Goal: Check status: Check status

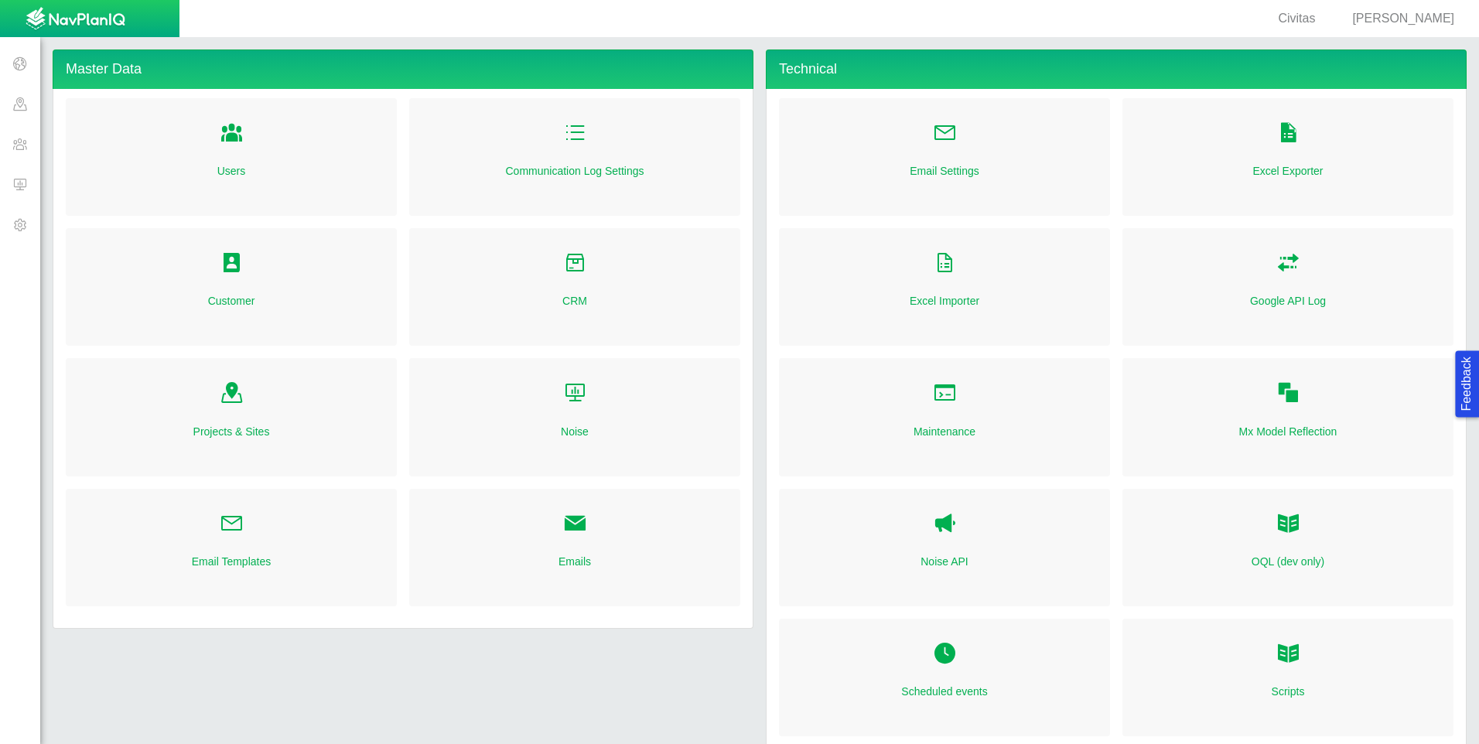
click at [22, 187] on span at bounding box center [20, 184] width 40 height 40
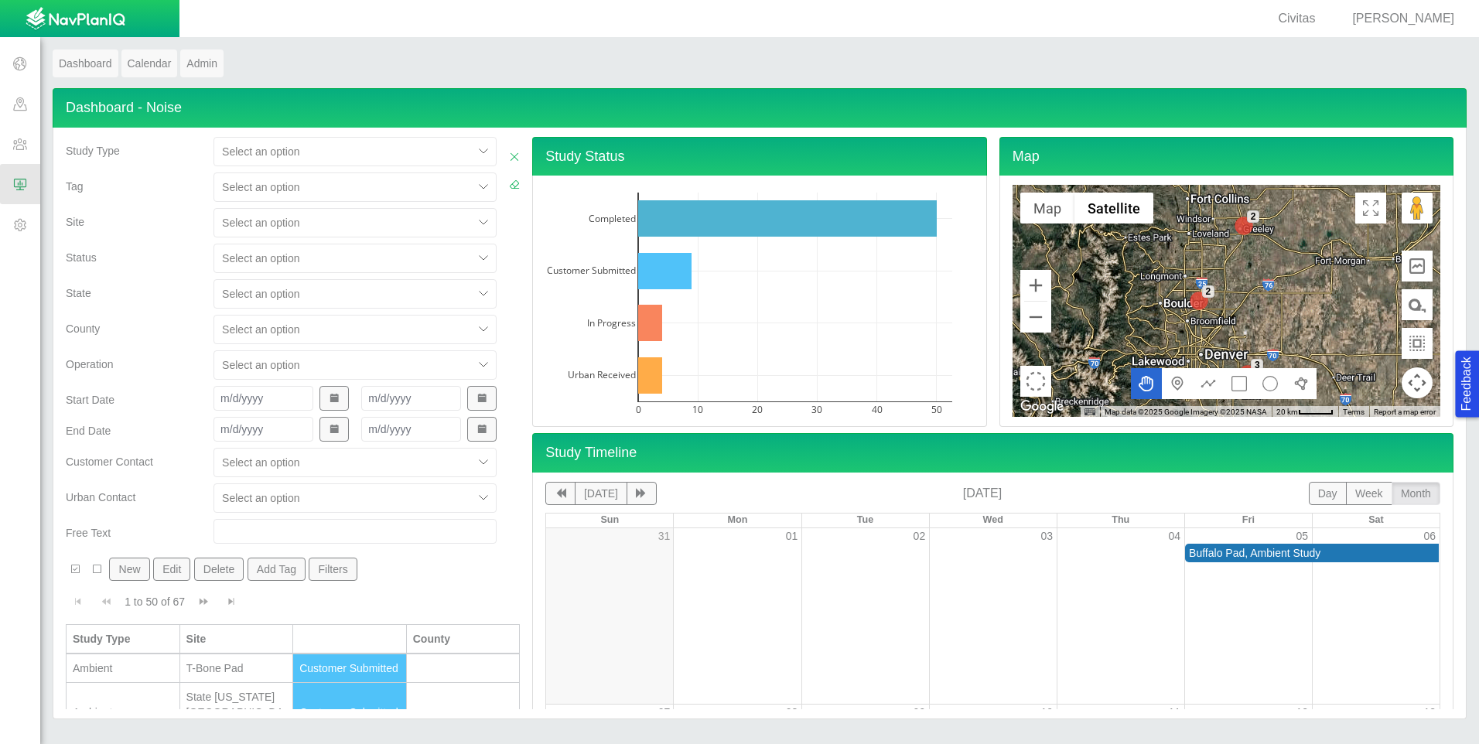
click at [395, 223] on div at bounding box center [343, 222] width 243 height 19
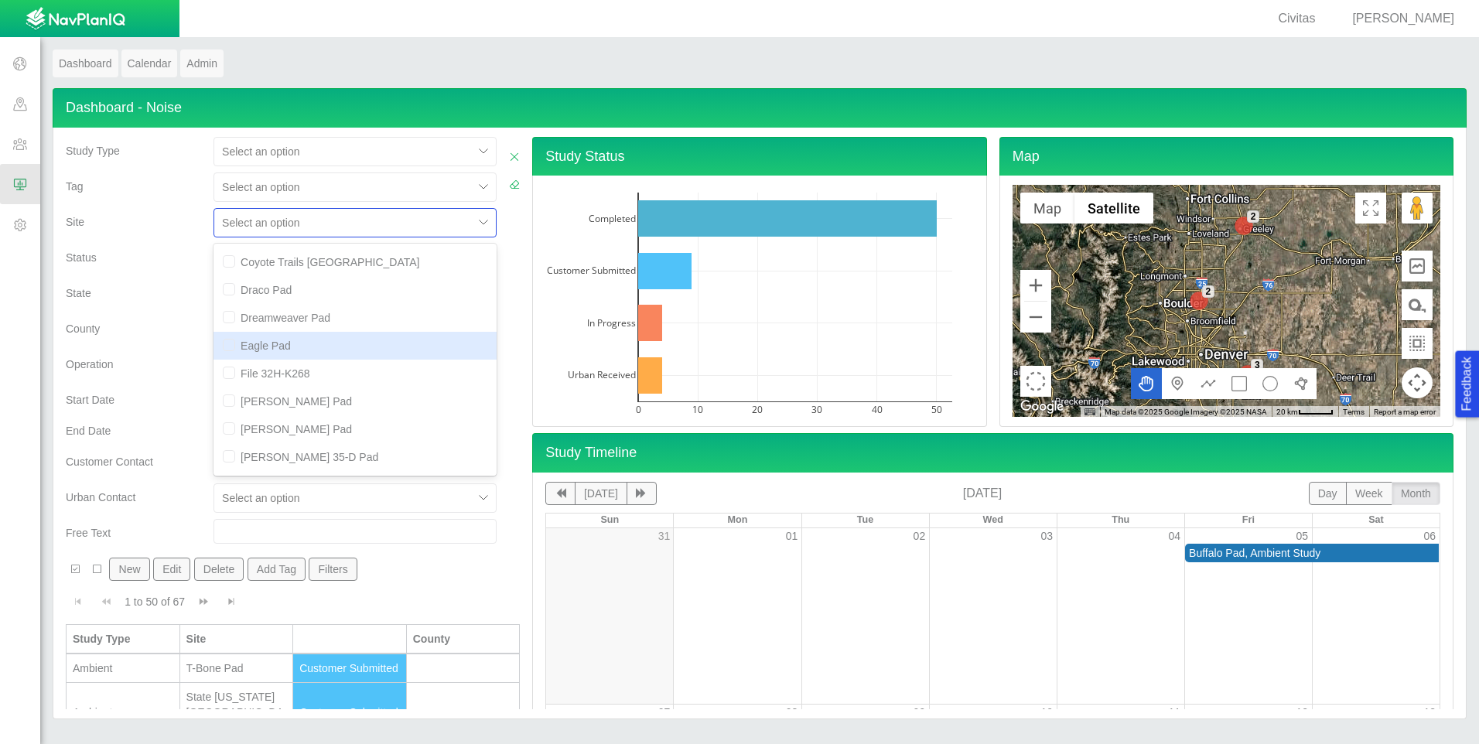
scroll to position [387, 0]
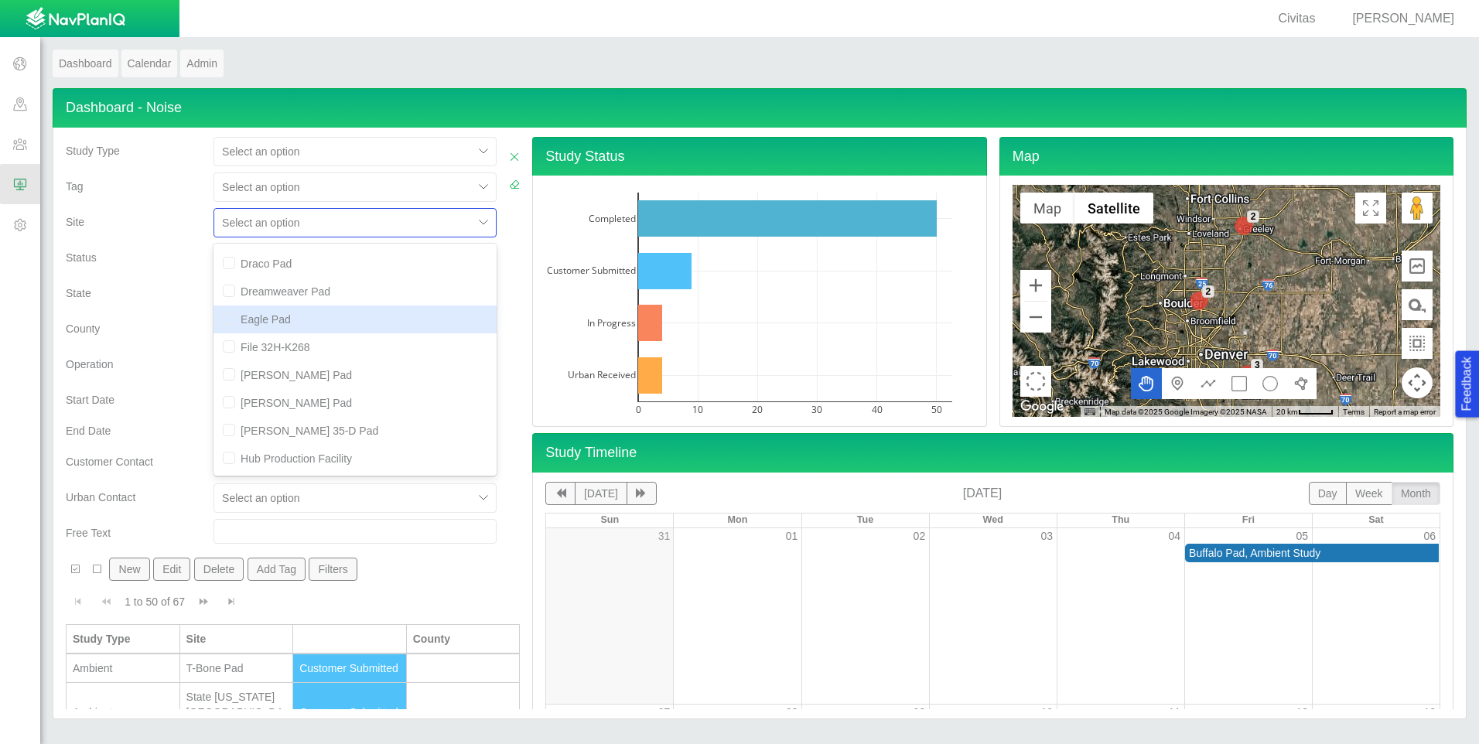
click at [223, 318] on input "checkbox" at bounding box center [229, 318] width 12 height 12
checkbox input "true"
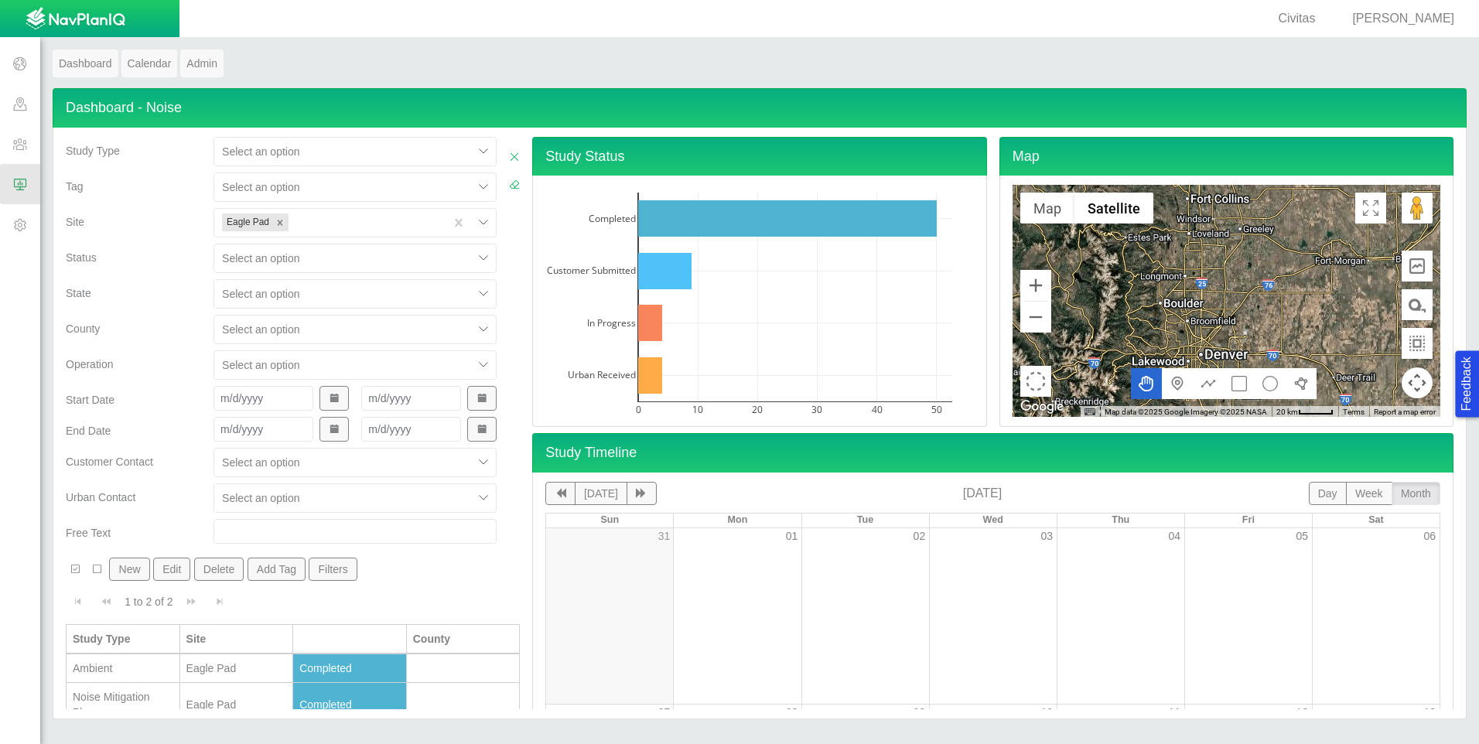
click at [168, 276] on div "Status" at bounding box center [134, 262] width 148 height 36
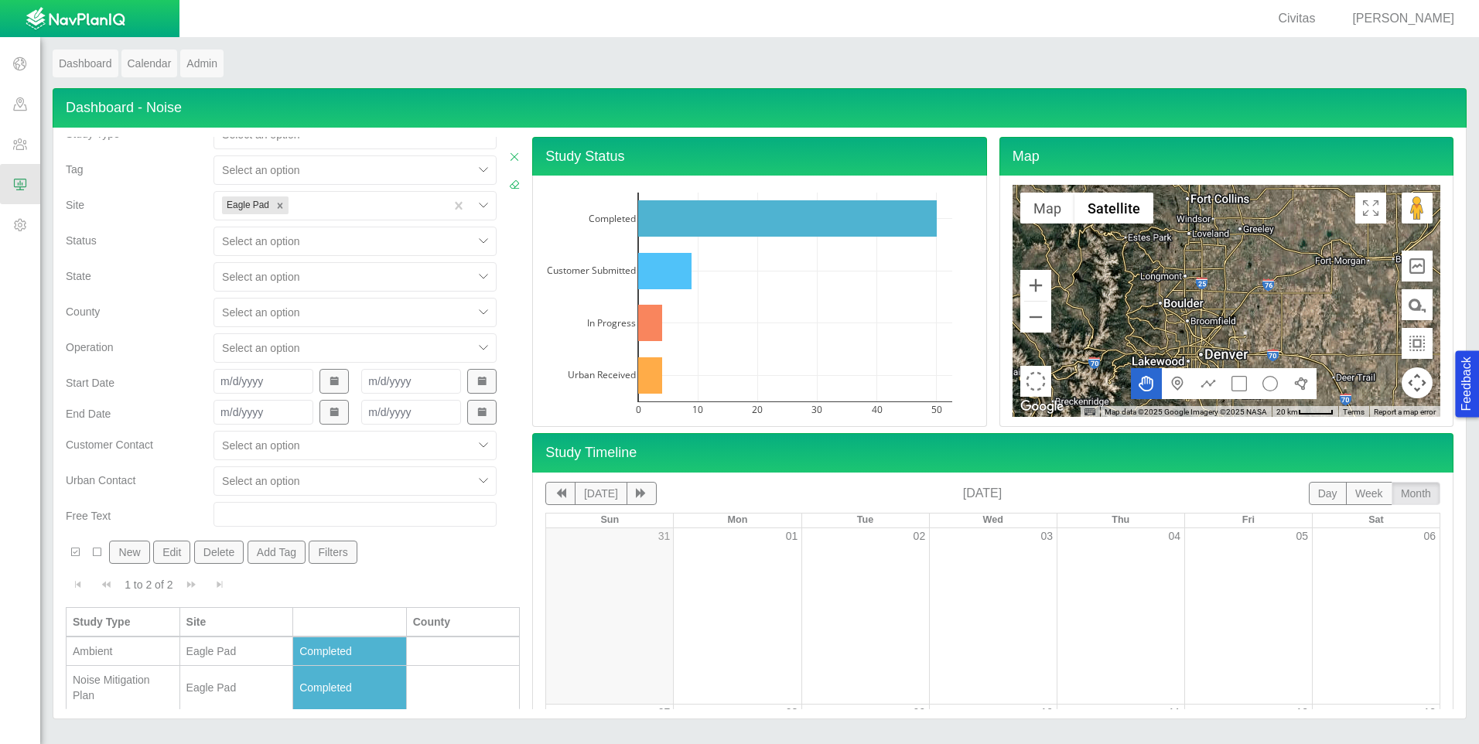
click at [155, 680] on div "Noise Mitigation Plan" at bounding box center [123, 687] width 101 height 31
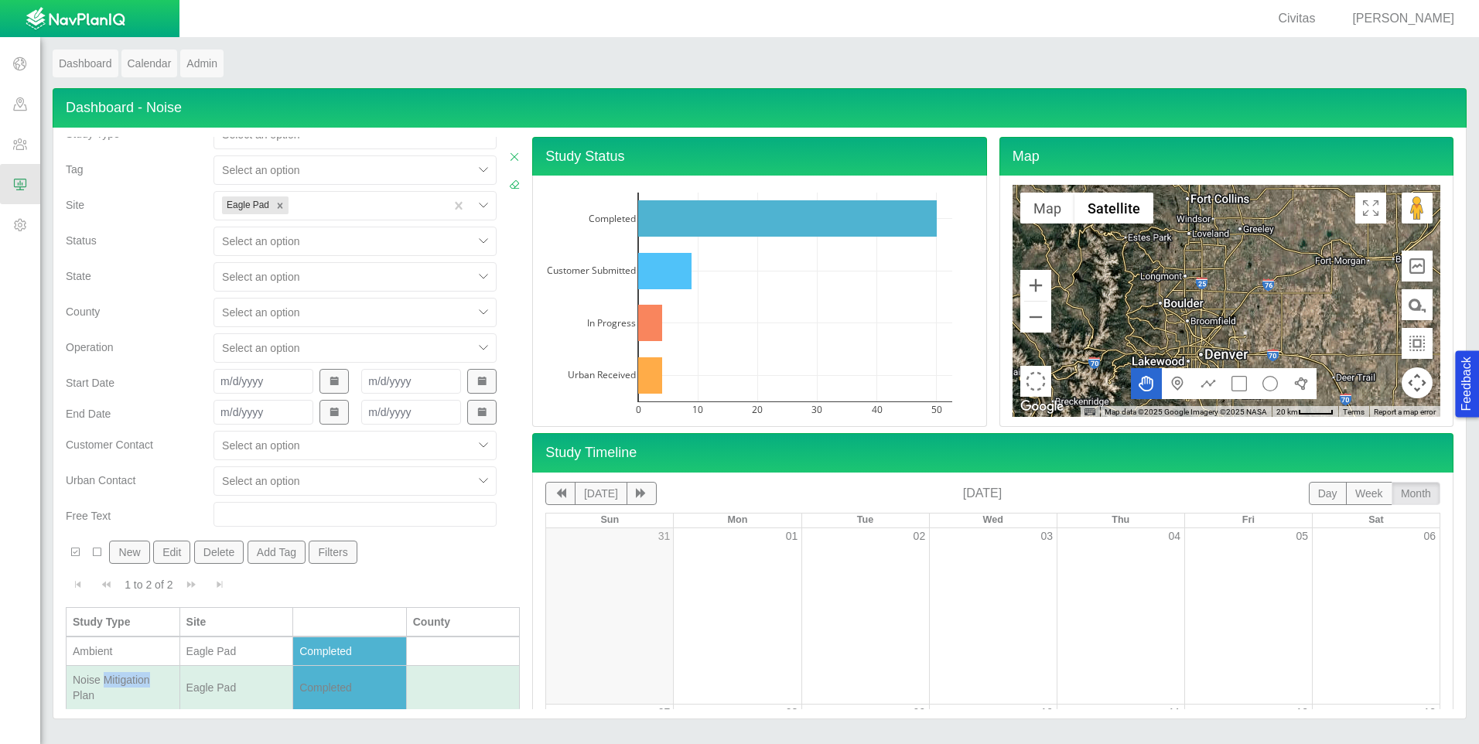
click at [155, 678] on div "Noise Mitigation Plan" at bounding box center [123, 687] width 101 height 31
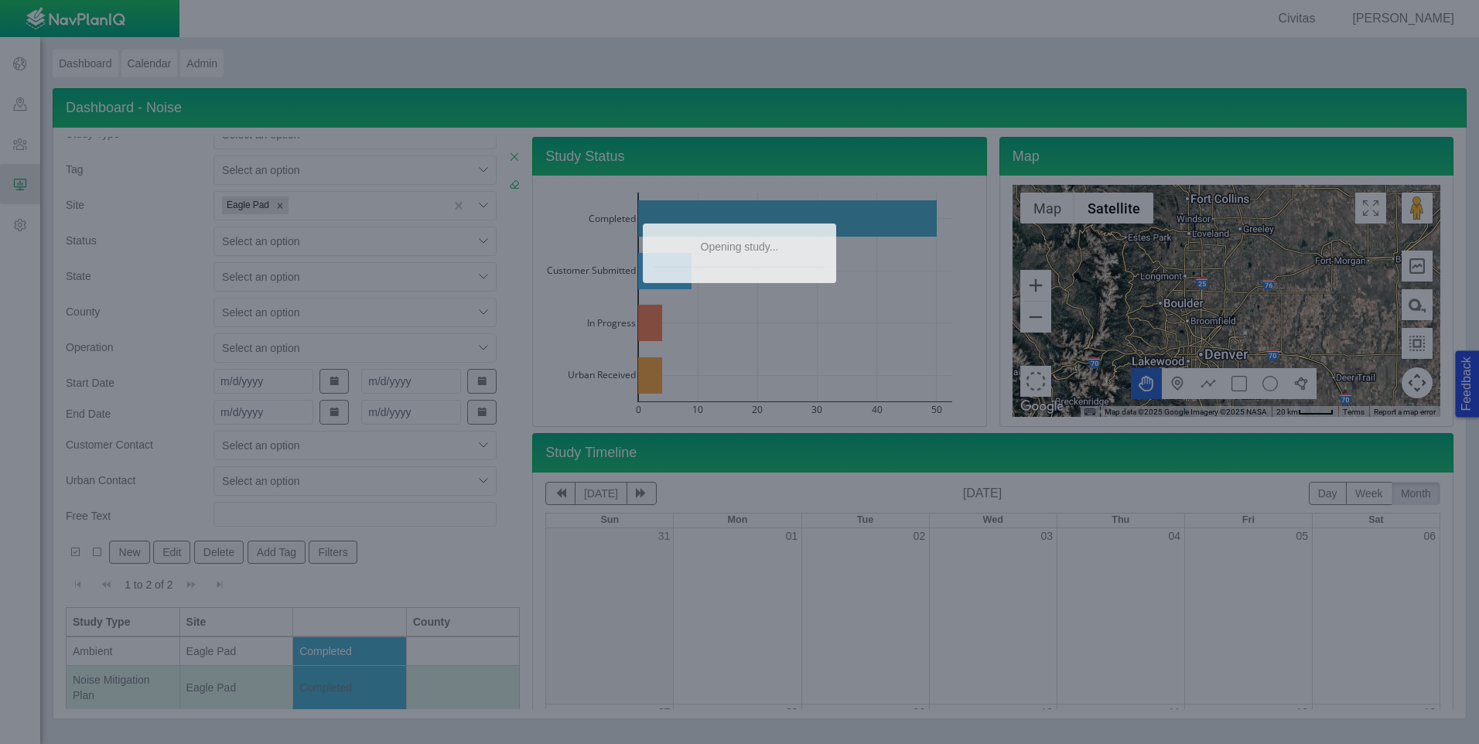
type textarea "x"
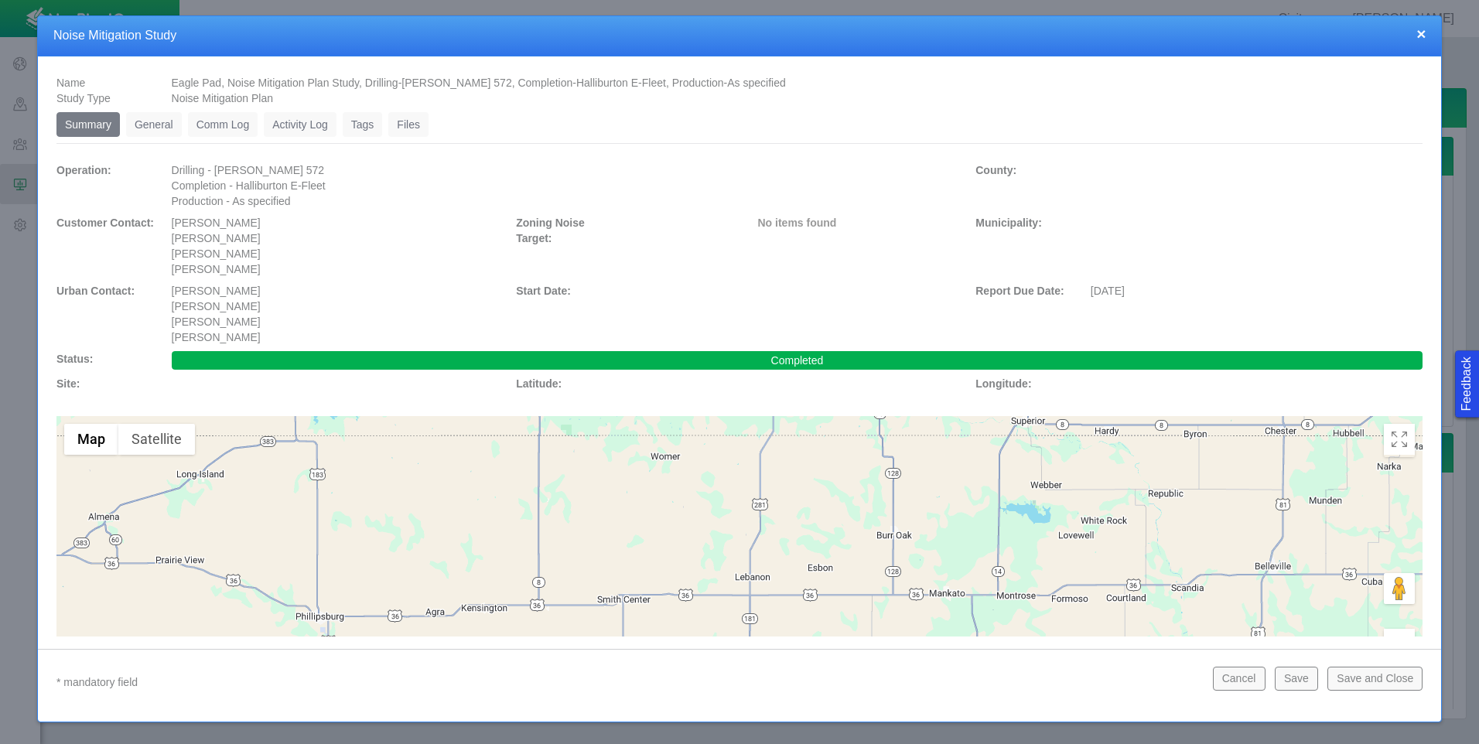
click at [404, 120] on link "Files" at bounding box center [408, 124] width 40 height 25
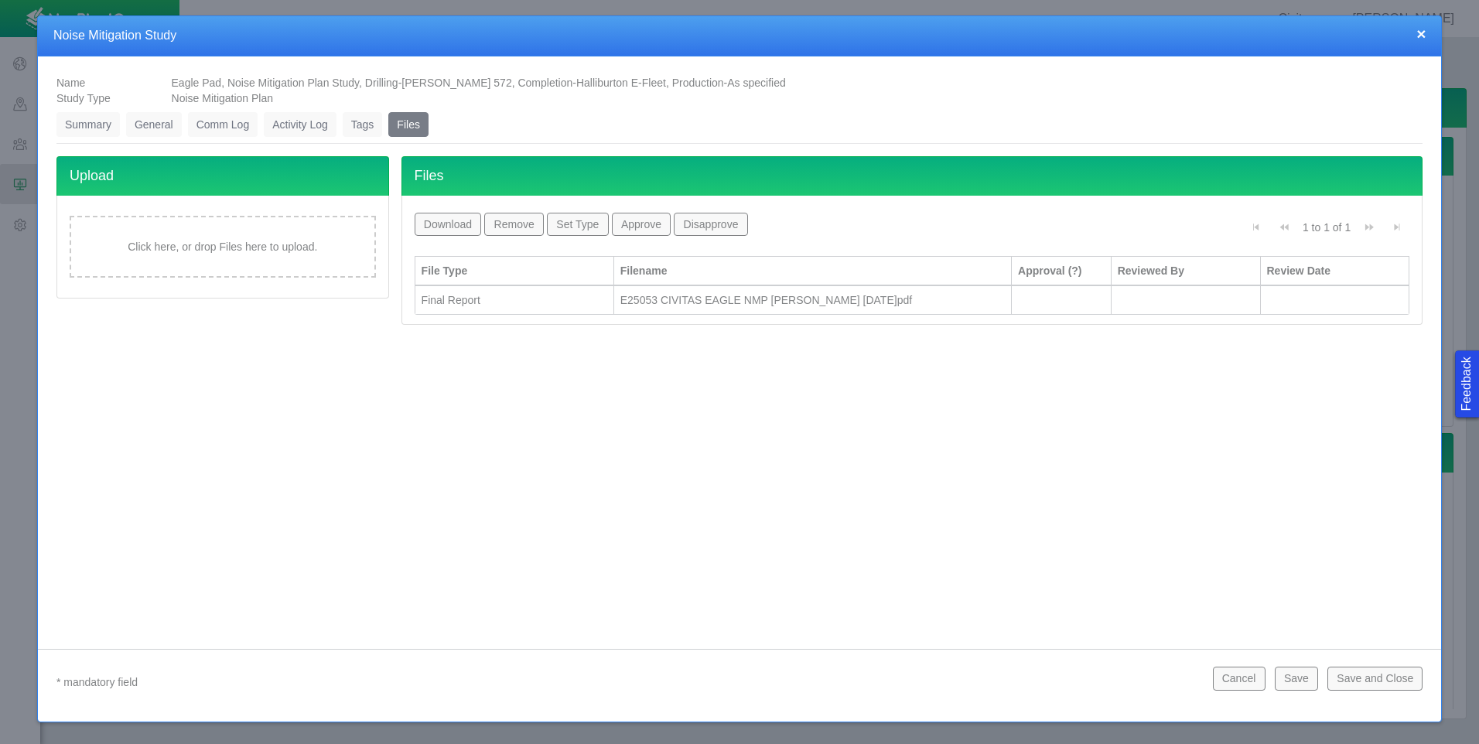
click at [1419, 33] on button "×" at bounding box center [1420, 34] width 9 height 16
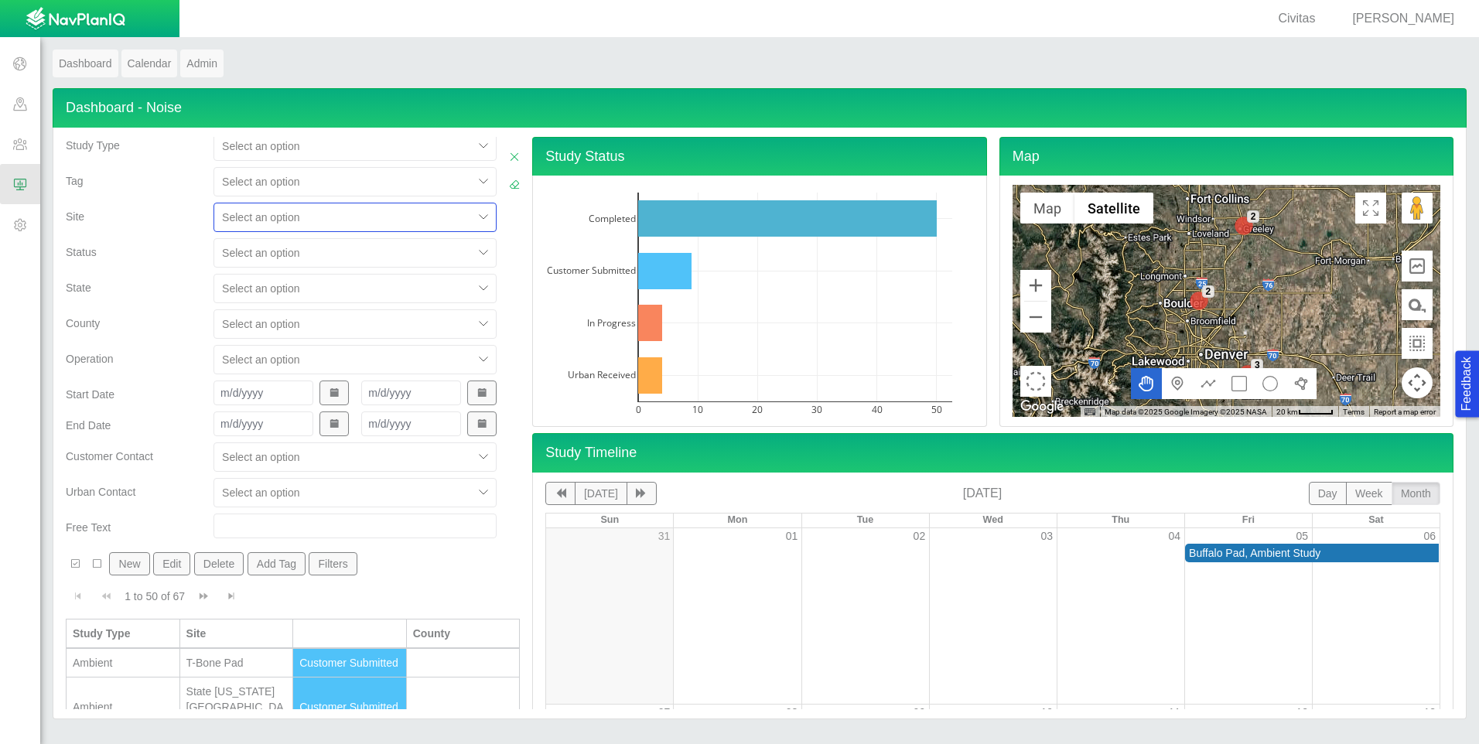
scroll to position [0, 0]
